Goal: Information Seeking & Learning: Learn about a topic

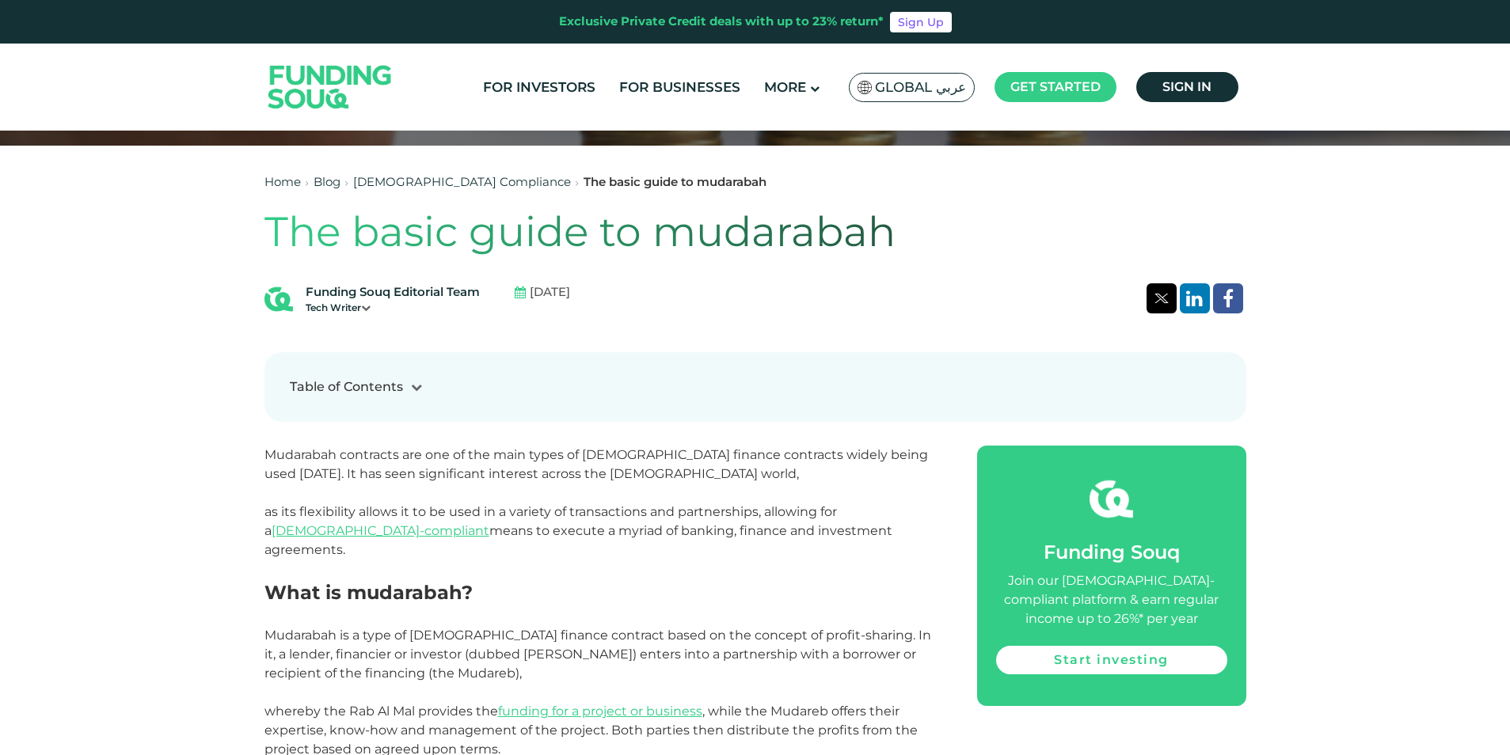
scroll to position [792, 0]
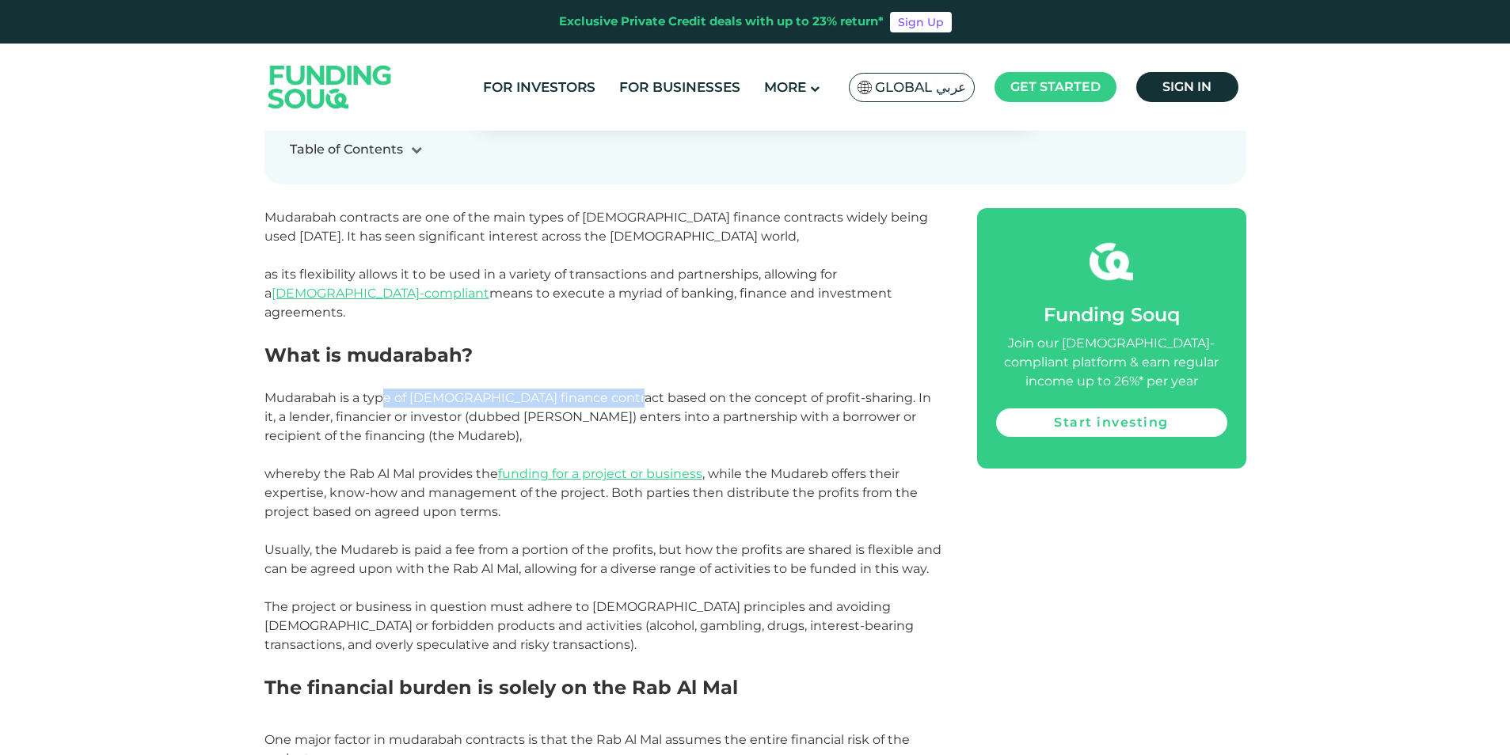
drag, startPoint x: 385, startPoint y: 382, endPoint x: 614, endPoint y: 384, distance: 229.6
click at [614, 390] on span "Mudarabah is a type of [DEMOGRAPHIC_DATA] finance contract based on the concept…" at bounding box center [597, 416] width 667 height 53
drag, startPoint x: 614, startPoint y: 384, endPoint x: 383, endPoint y: 421, distance: 234.2
click at [383, 421] on span "Mudarabah is a type of [DEMOGRAPHIC_DATA] finance contract based on the concept…" at bounding box center [597, 416] width 667 height 53
drag, startPoint x: 303, startPoint y: 454, endPoint x: 500, endPoint y: 449, distance: 196.4
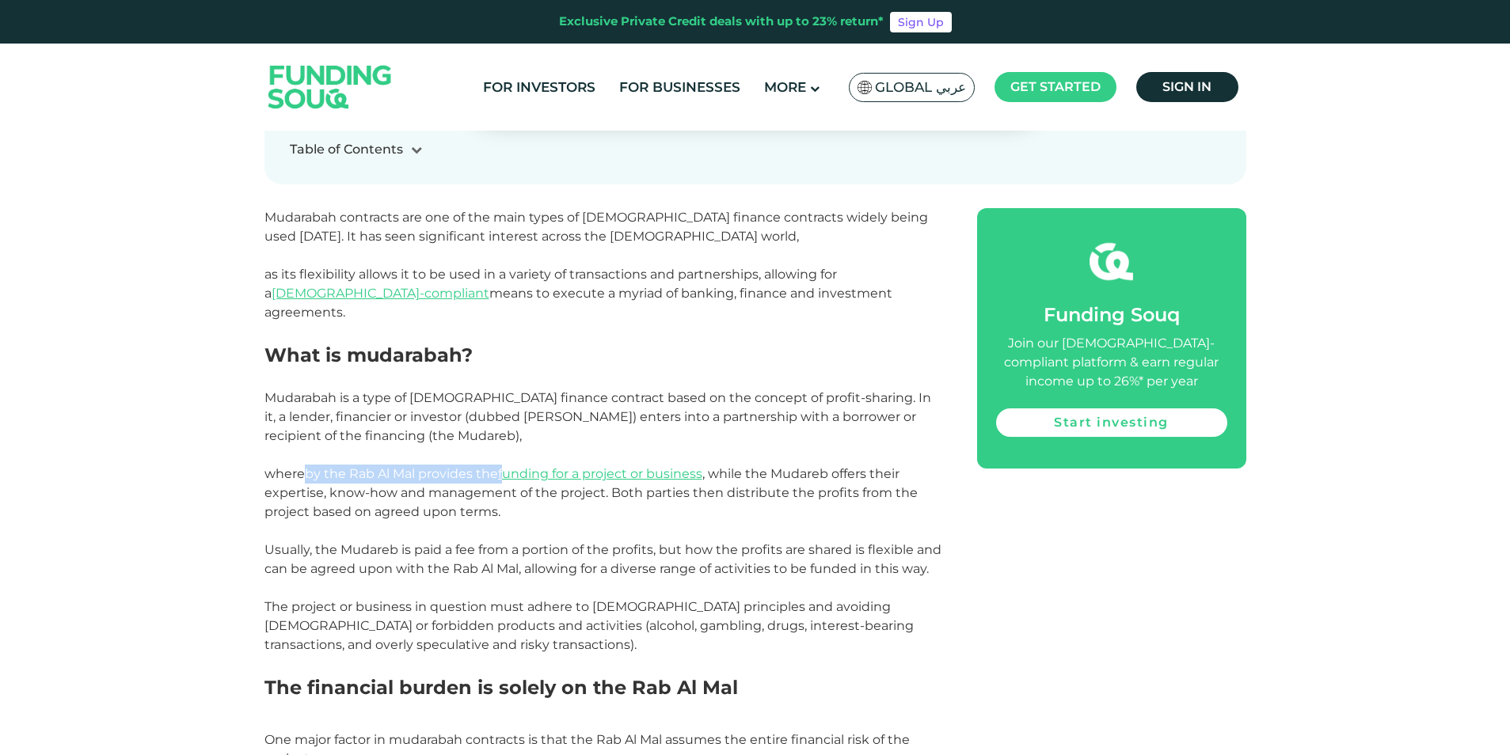
click at [500, 466] on span "whereby the Rab Al Mal provides the funding for a project or business , while t…" at bounding box center [590, 492] width 653 height 53
drag, startPoint x: 500, startPoint y: 449, endPoint x: 831, endPoint y: 519, distance: 338.2
click at [831, 522] on p at bounding box center [602, 531] width 677 height 19
drag, startPoint x: 290, startPoint y: 527, endPoint x: 537, endPoint y: 530, distance: 247.0
click at [537, 542] on span "Usually, the Mudareb is paid a fee from a portion of the profits, but how the p…" at bounding box center [602, 559] width 677 height 34
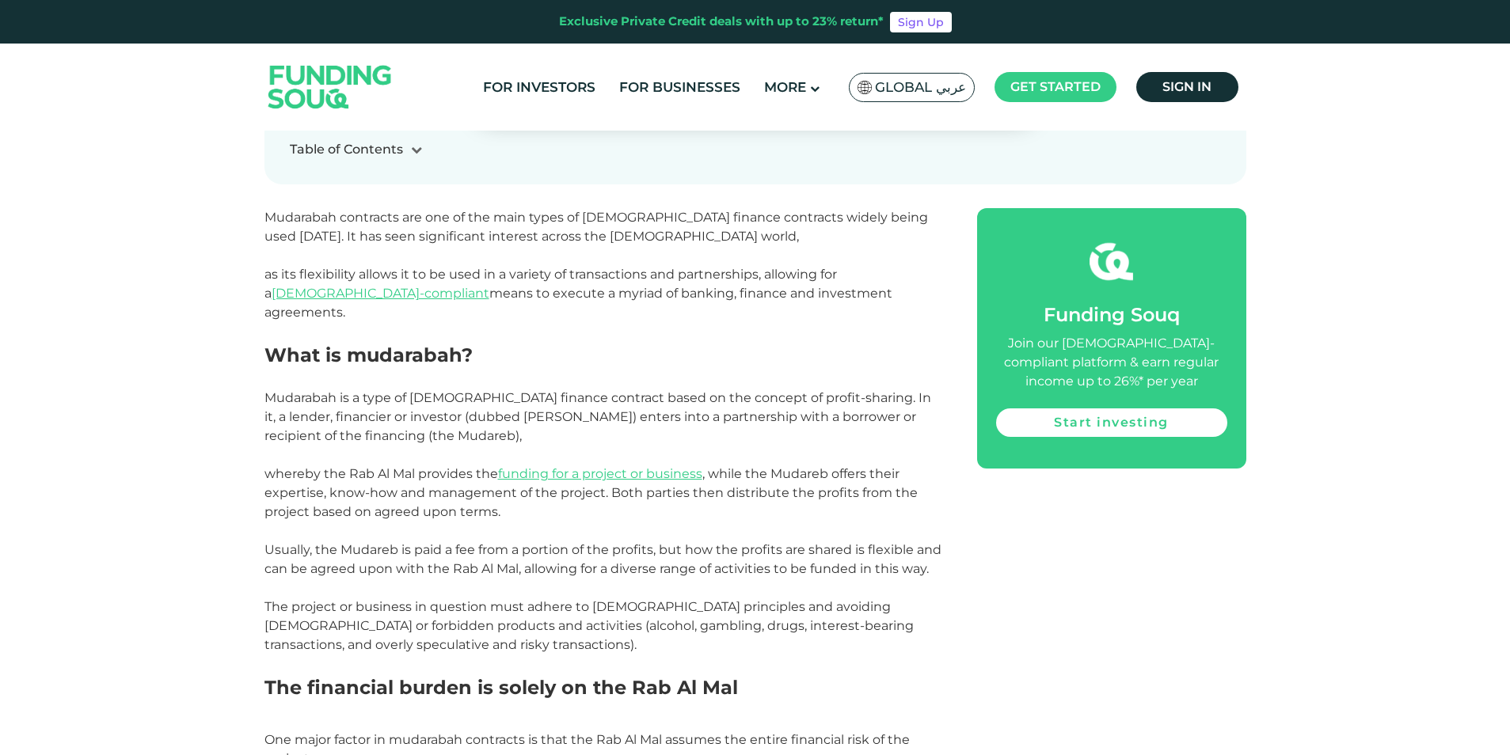
drag, startPoint x: 537, startPoint y: 530, endPoint x: 622, endPoint y: 546, distance: 86.8
click at [622, 546] on span "Usually, the Mudareb is paid a fee from a portion of the profits, but how the p…" at bounding box center [602, 559] width 677 height 34
drag, startPoint x: 530, startPoint y: 532, endPoint x: 699, endPoint y: 531, distance: 169.4
click at [699, 542] on span "Usually, the Mudareb is paid a fee from a portion of the profits, but how the p…" at bounding box center [602, 559] width 677 height 34
drag, startPoint x: 699, startPoint y: 531, endPoint x: 823, endPoint y: 554, distance: 125.6
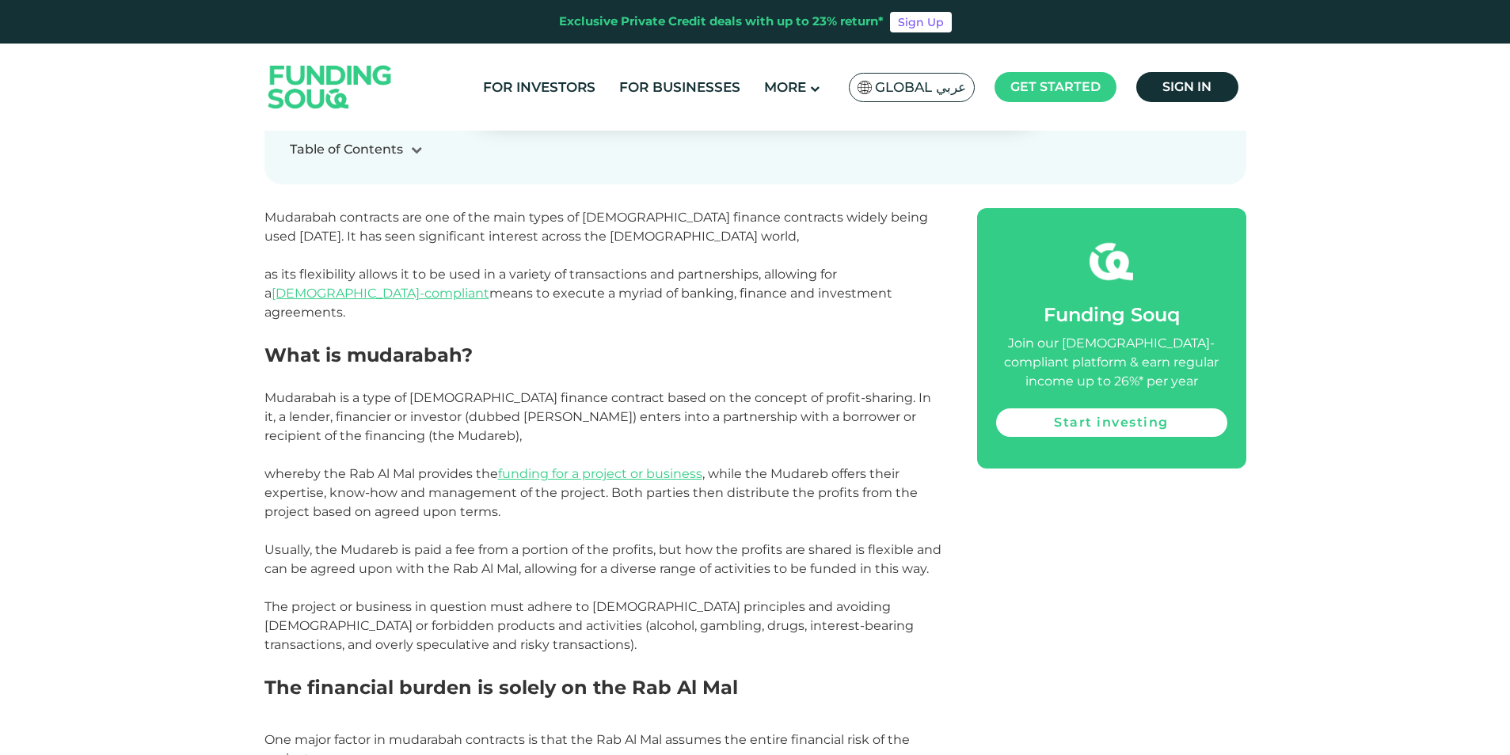
click at [823, 554] on span "Usually, the Mudareb is paid a fee from a portion of the profits, but how the p…" at bounding box center [602, 559] width 677 height 34
drag, startPoint x: 684, startPoint y: 527, endPoint x: 823, endPoint y: 531, distance: 139.4
click at [823, 542] on span "Usually, the Mudareb is paid a fee from a portion of the profits, but how the p…" at bounding box center [602, 559] width 677 height 34
drag, startPoint x: 823, startPoint y: 531, endPoint x: 492, endPoint y: 552, distance: 332.4
click at [494, 552] on span "Usually, the Mudareb is paid a fee from a portion of the profits, but how the p…" at bounding box center [602, 559] width 677 height 34
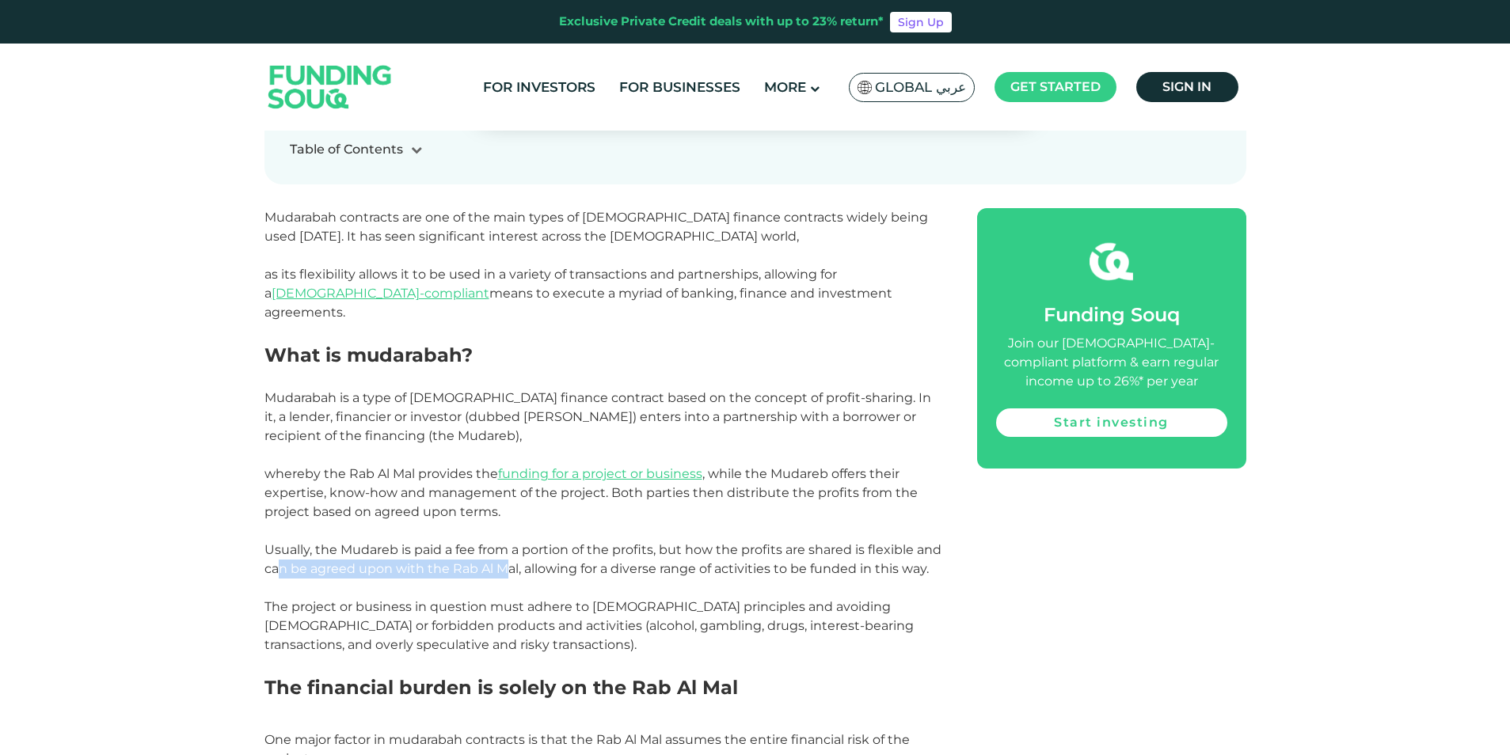
drag, startPoint x: 339, startPoint y: 547, endPoint x: 531, endPoint y: 546, distance: 192.4
click at [531, 546] on span "Usually, the Mudareb is paid a fee from a portion of the profits, but how the p…" at bounding box center [602, 559] width 677 height 34
drag, startPoint x: 531, startPoint y: 546, endPoint x: 671, endPoint y: 560, distance: 140.8
click at [671, 560] on p "Usually, the Mudareb is paid a fee from a portion of the profits, but how the p…" at bounding box center [602, 560] width 677 height 38
drag, startPoint x: 348, startPoint y: 608, endPoint x: 599, endPoint y: 609, distance: 251.8
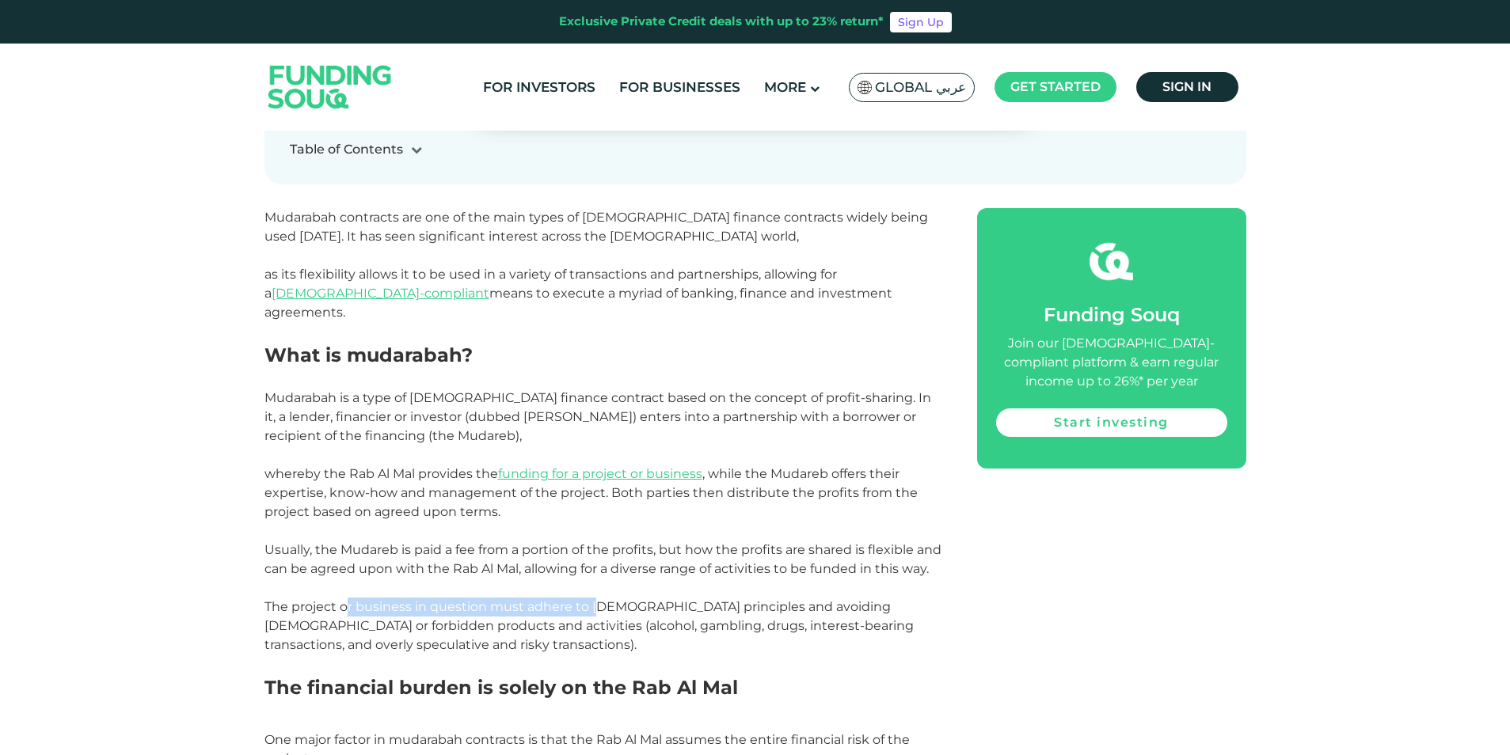
click at [599, 609] on span "The project or business in question must adhere to [DEMOGRAPHIC_DATA] principle…" at bounding box center [588, 625] width 649 height 53
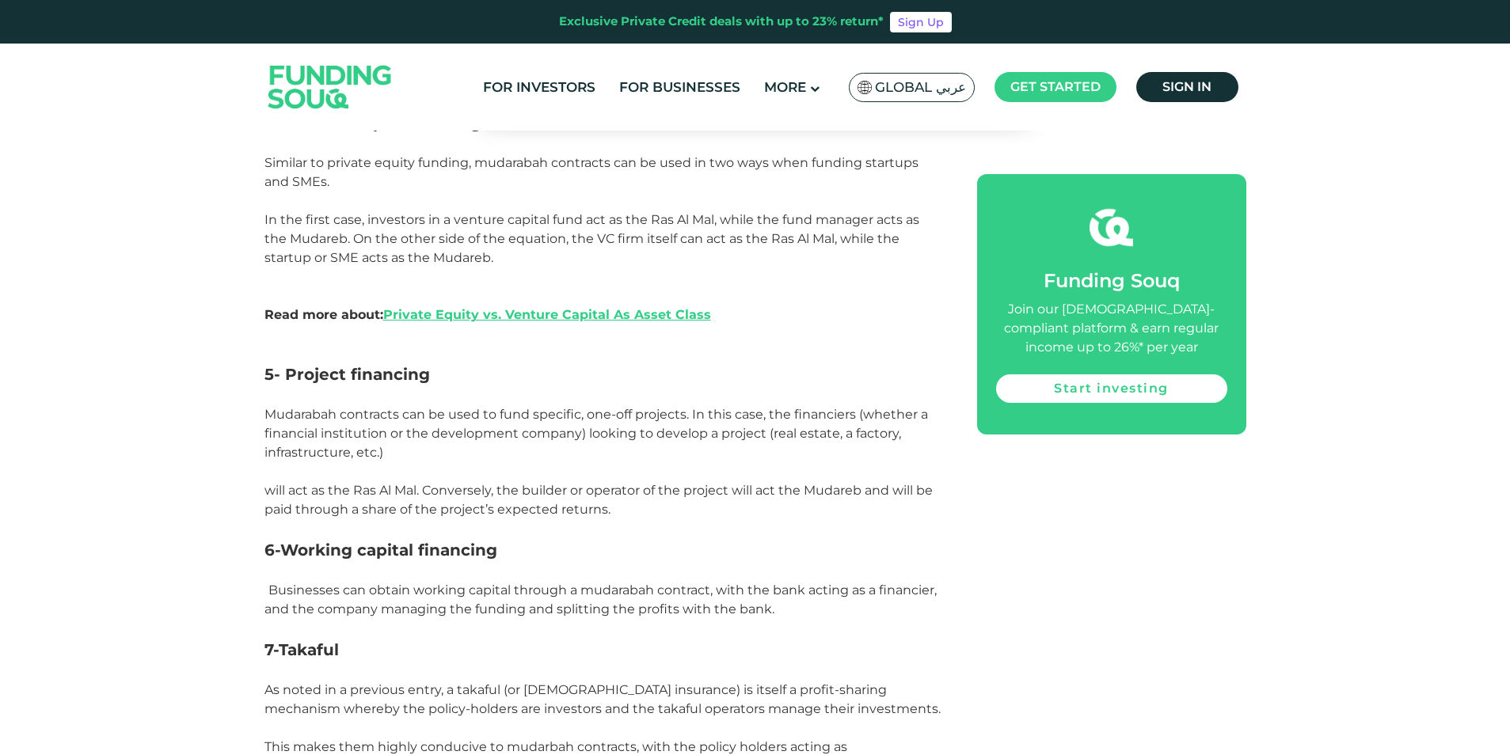
scroll to position [2613, 0]
